Goal: Task Accomplishment & Management: Use online tool/utility

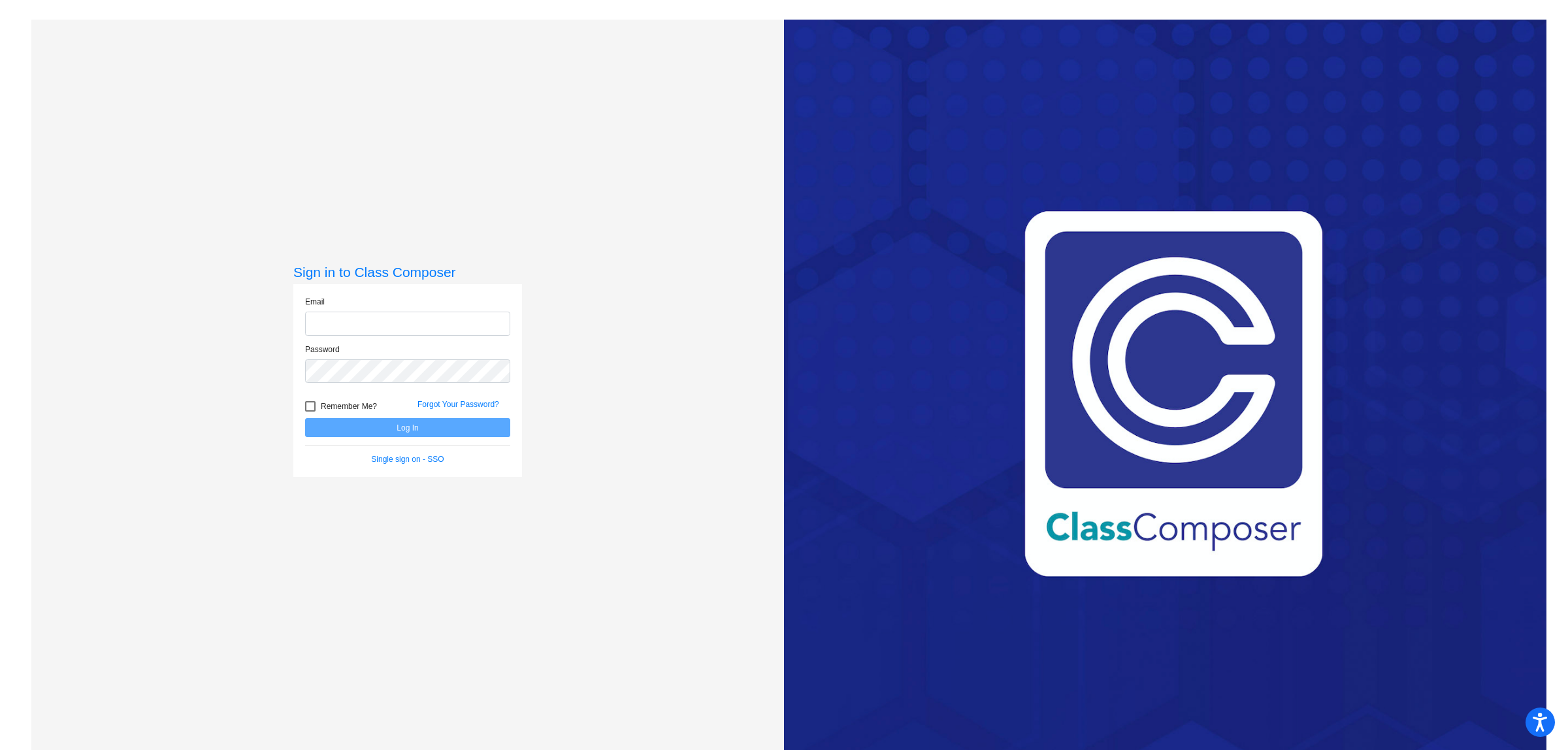
type input "[EMAIL_ADDRESS][DOMAIN_NAME]"
click at [407, 427] on button "Log In" at bounding box center [407, 428] width 205 height 19
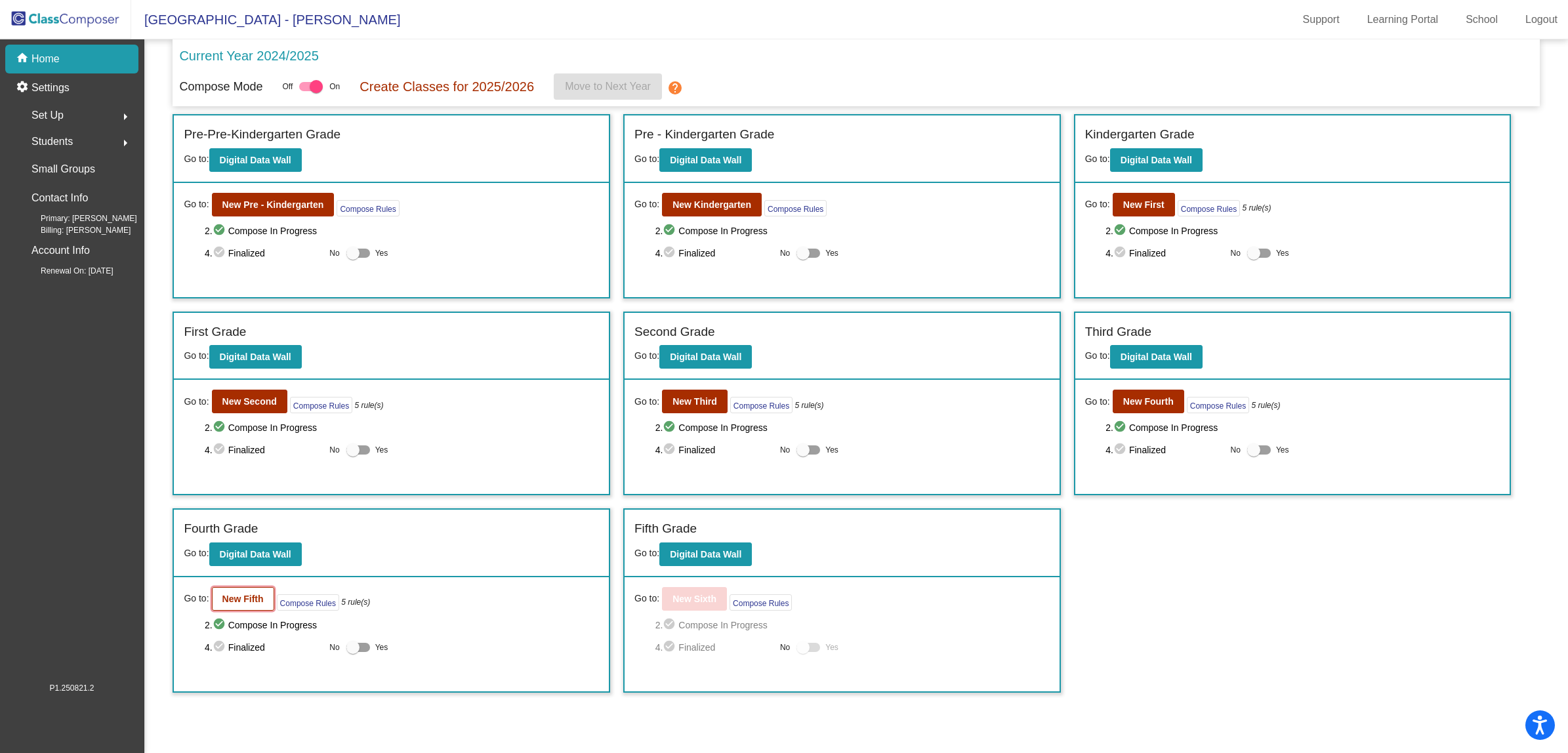
click at [243, 593] on b "New Fifth" at bounding box center [243, 599] width 41 height 11
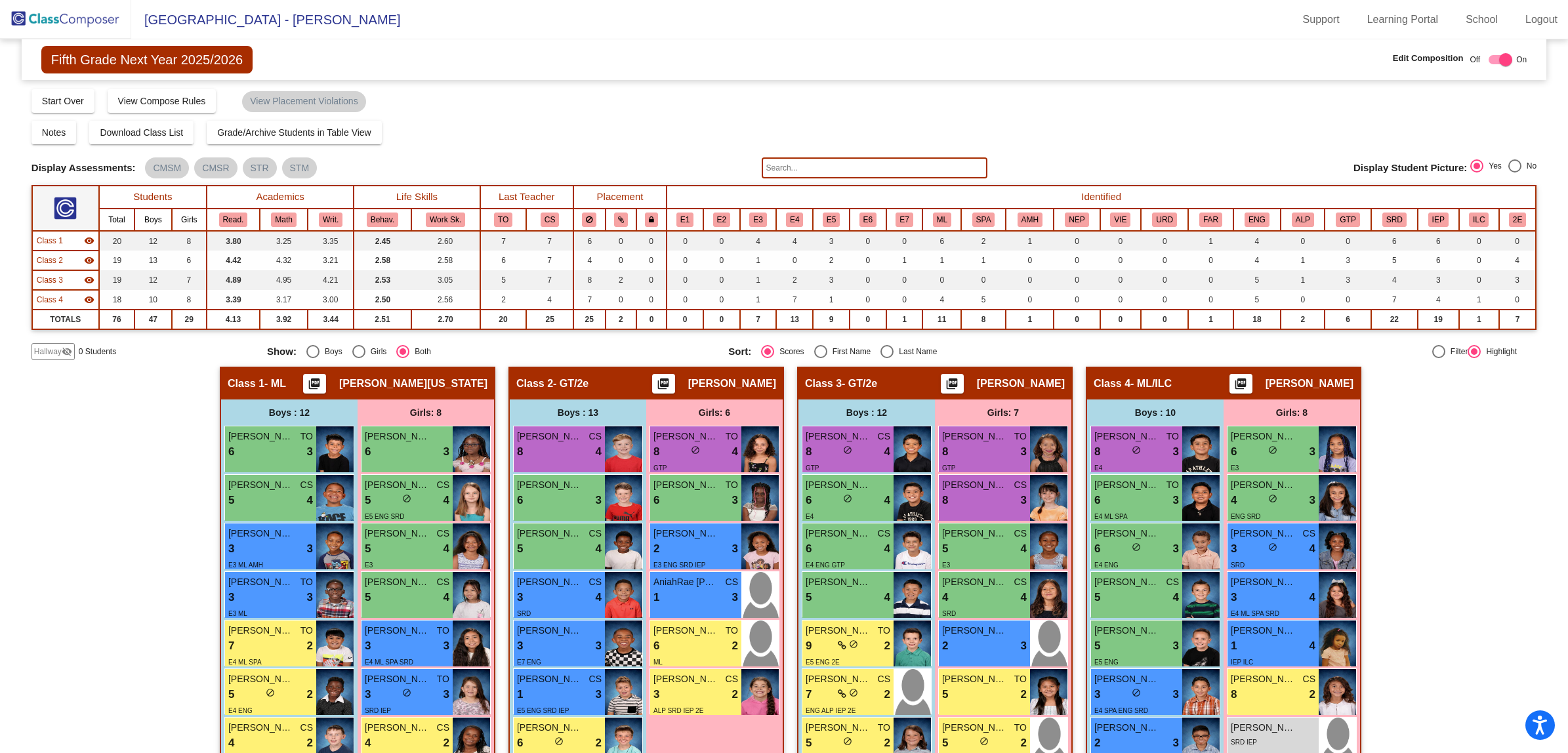
click at [882, 347] on div "Select an option" at bounding box center [886, 351] width 13 height 13
click at [886, 358] on input "Last Name" at bounding box center [886, 358] width 1 height 1
radio input "true"
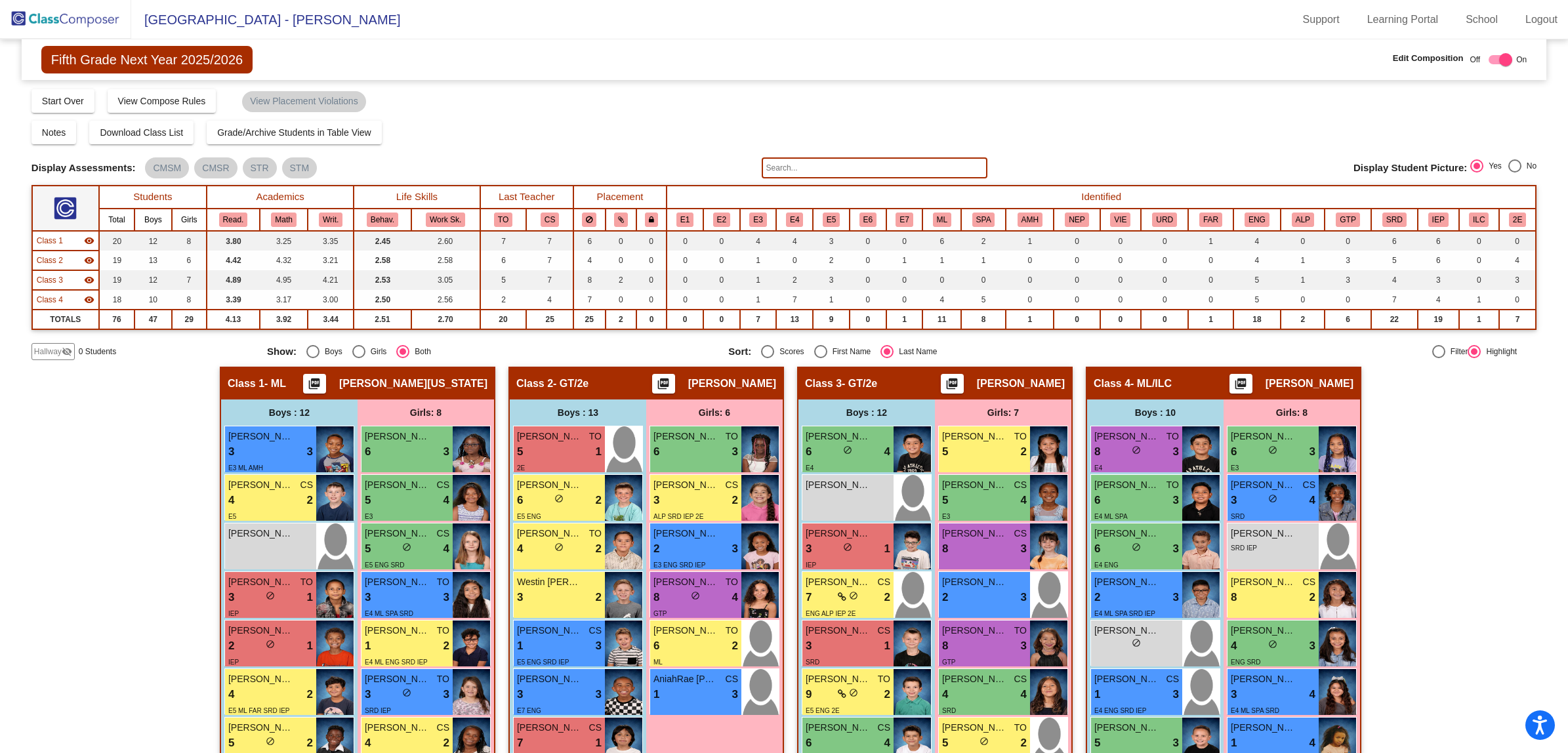
click at [122, 468] on div "Hallway - Hallway Class picture_as_pdf Add Student First Name Last Name Student…" at bounding box center [784, 722] width 1505 height 711
